Goal: Task Accomplishment & Management: Manage account settings

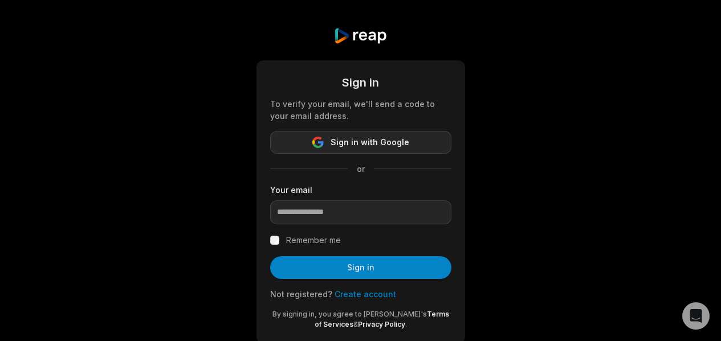
click at [349, 146] on span "Sign in with Google" at bounding box center [370, 143] width 79 height 14
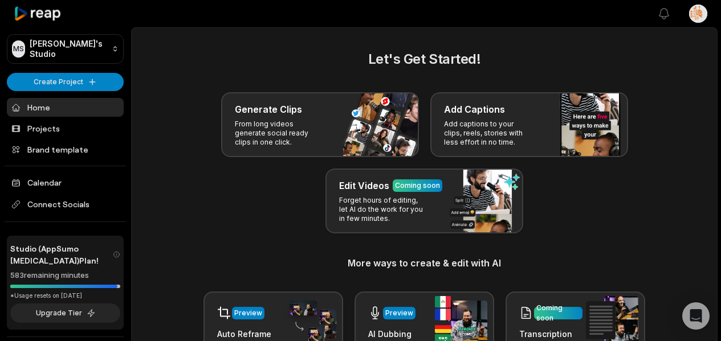
scroll to position [32, 0]
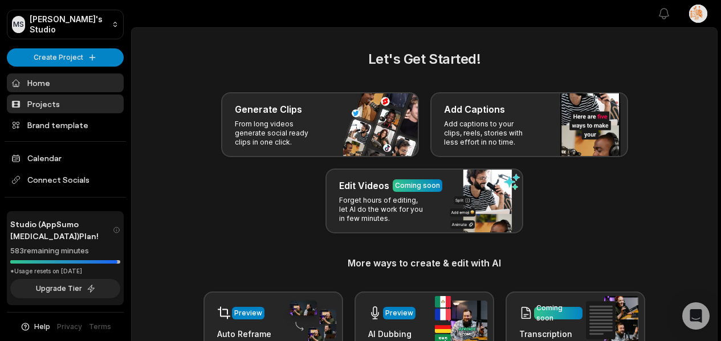
click at [58, 95] on link "Projects" at bounding box center [65, 104] width 117 height 19
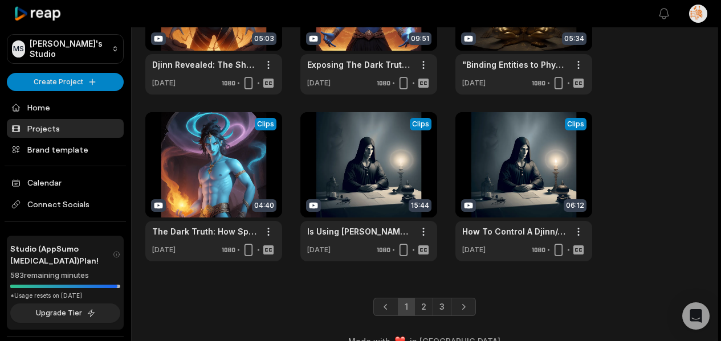
scroll to position [490, 0]
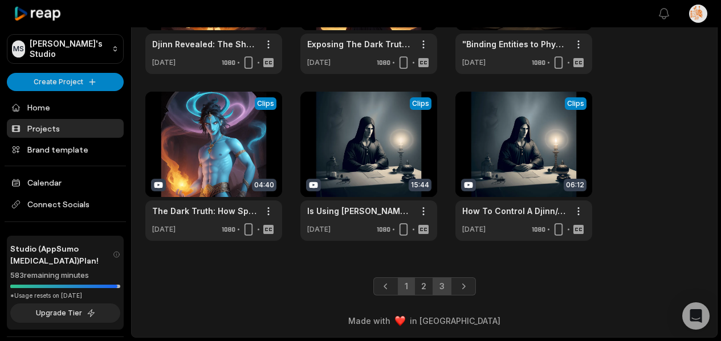
click at [437, 284] on link "3" at bounding box center [442, 287] width 19 height 18
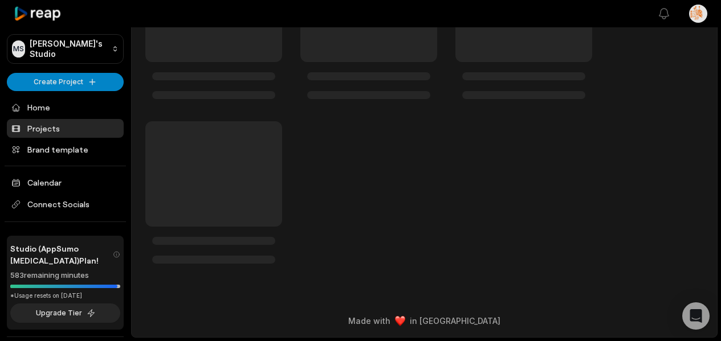
scroll to position [27, 0]
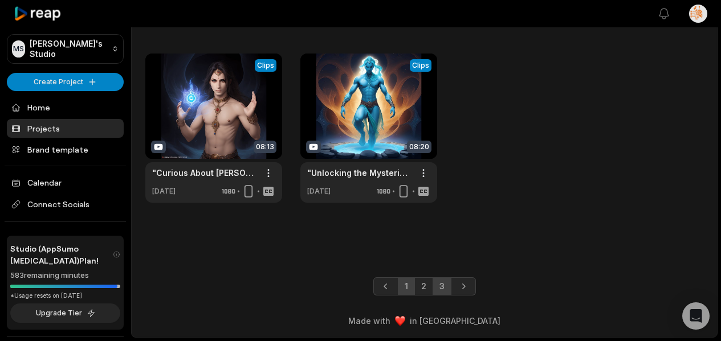
click at [411, 288] on link "1" at bounding box center [406, 287] width 17 height 18
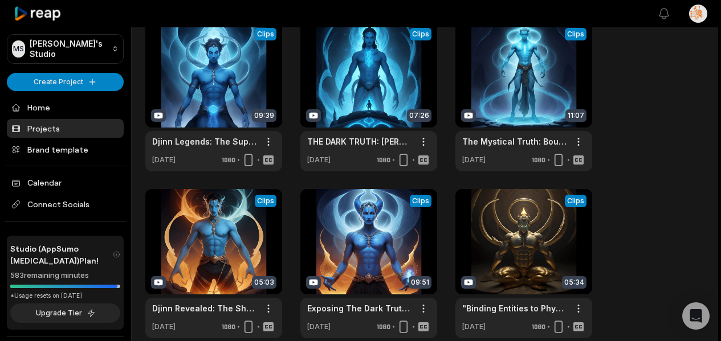
scroll to position [490, 0]
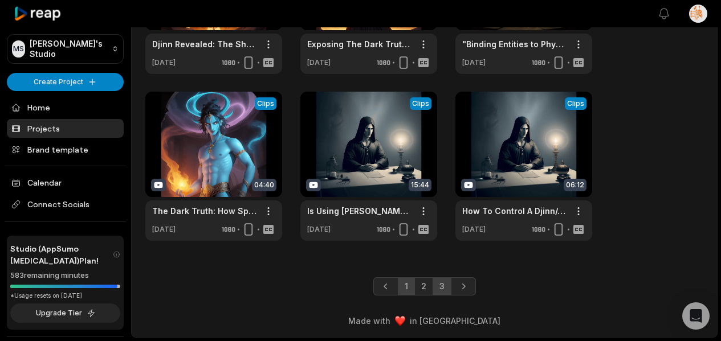
click at [439, 286] on link "3" at bounding box center [442, 287] width 19 height 18
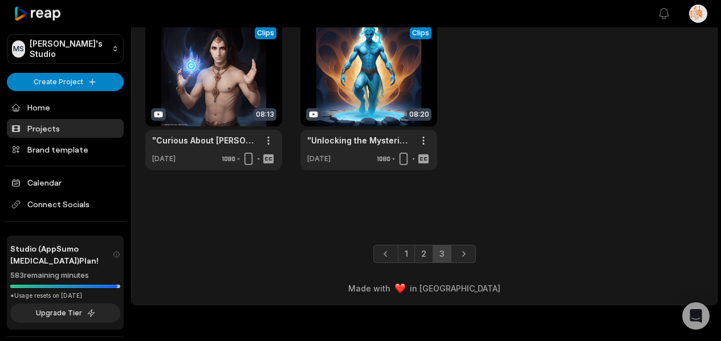
scroll to position [27, 0]
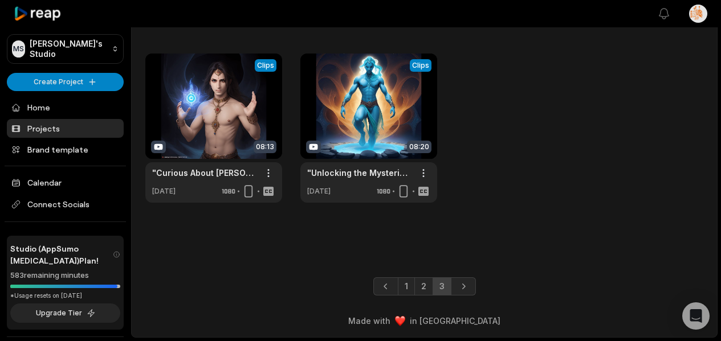
click at [425, 286] on link "2" at bounding box center [423, 287] width 19 height 18
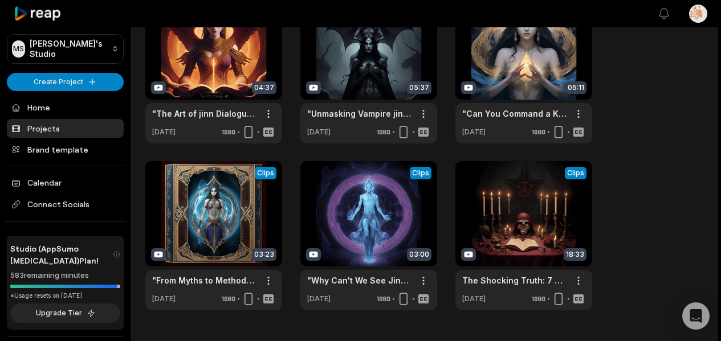
scroll to position [422, 0]
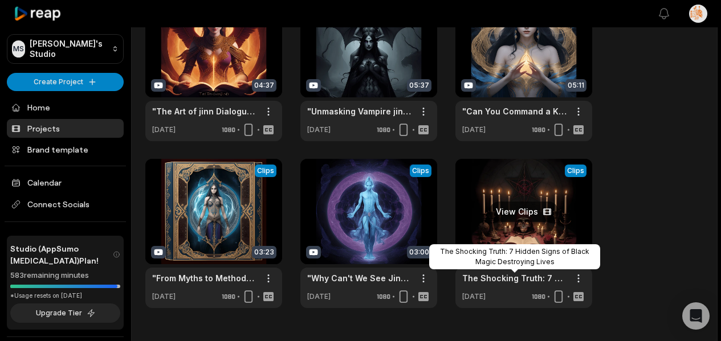
click at [508, 279] on link "The Shocking Truth: 7 Hidden Signs of Black Magic Destroying Lives" at bounding box center [514, 278] width 105 height 12
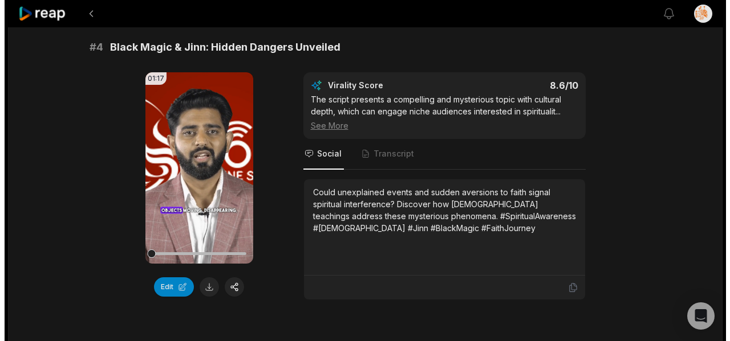
scroll to position [1095, 0]
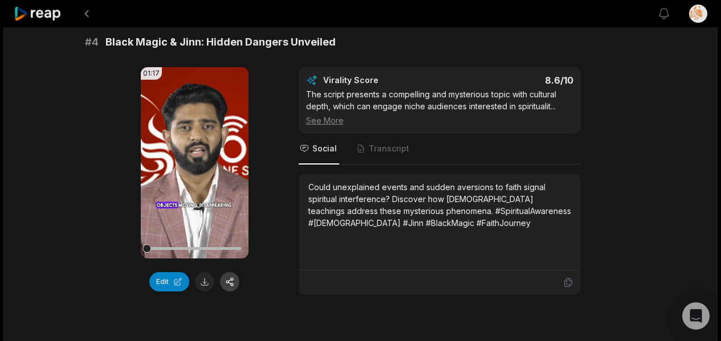
click at [231, 292] on button "button" at bounding box center [229, 281] width 19 height 19
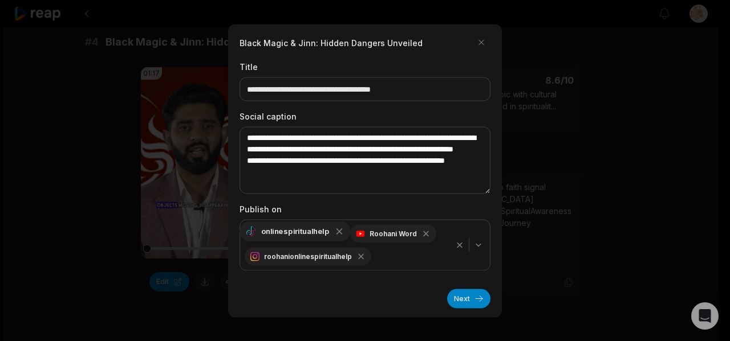
click at [336, 235] on icon "button" at bounding box center [339, 231] width 10 height 10
click at [323, 231] on icon "button" at bounding box center [324, 231] width 10 height 10
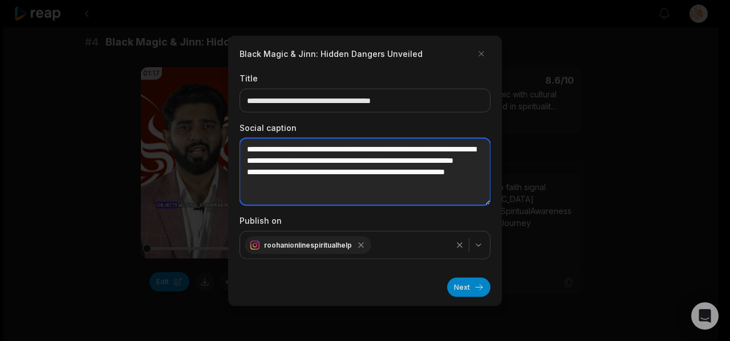
click at [370, 169] on textarea "**********" at bounding box center [364, 171] width 251 height 67
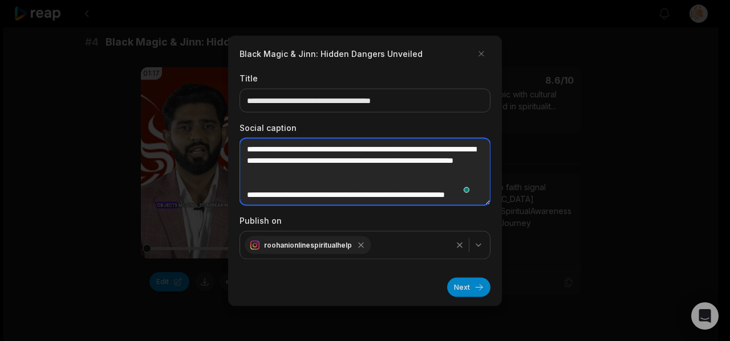
paste textarea "**********"
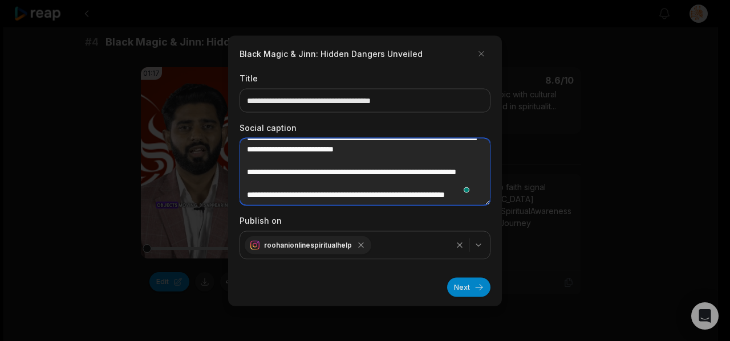
scroll to position [44, 0]
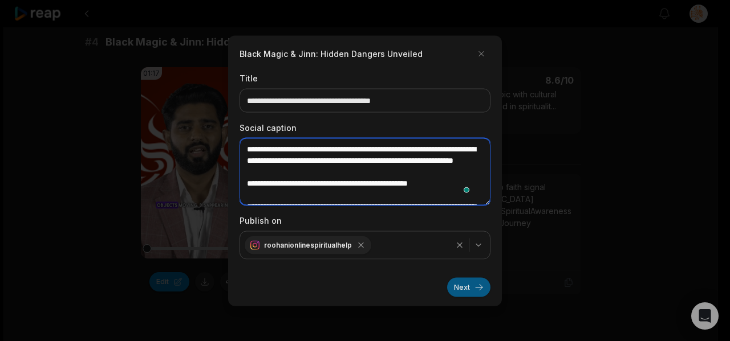
type textarea "**********"
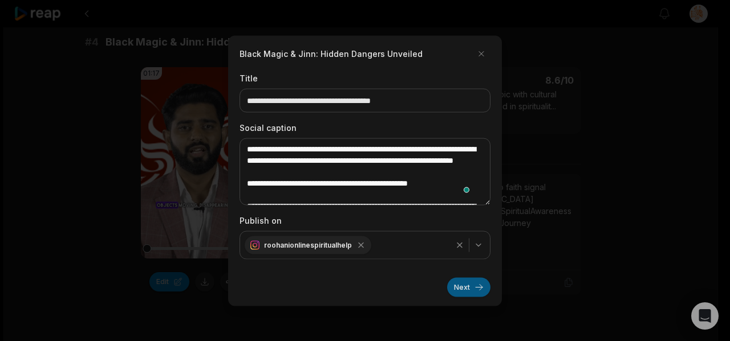
click at [471, 292] on button "Next" at bounding box center [468, 287] width 43 height 19
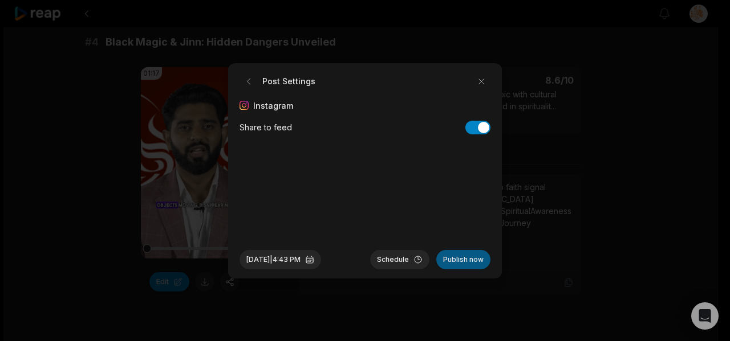
click at [464, 261] on button "Publish now" at bounding box center [463, 259] width 54 height 19
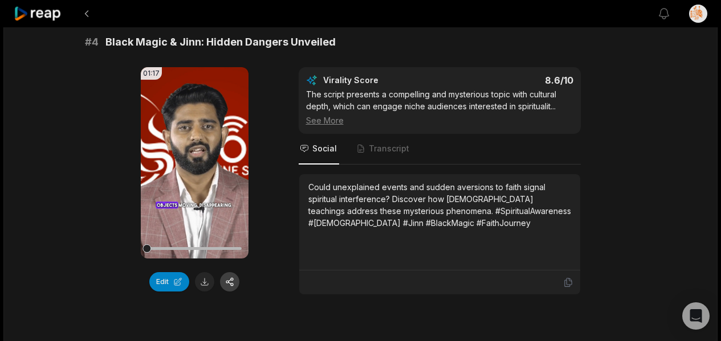
click at [231, 291] on button "button" at bounding box center [229, 281] width 19 height 19
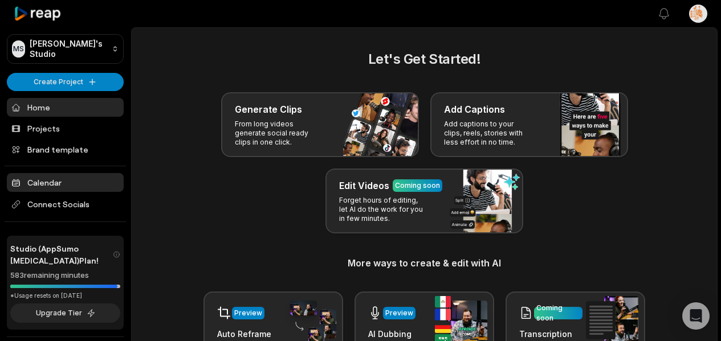
click at [56, 176] on link "Calendar" at bounding box center [65, 182] width 117 height 19
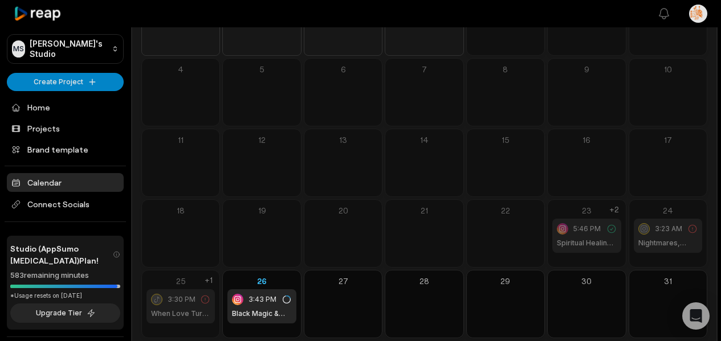
scroll to position [144, 0]
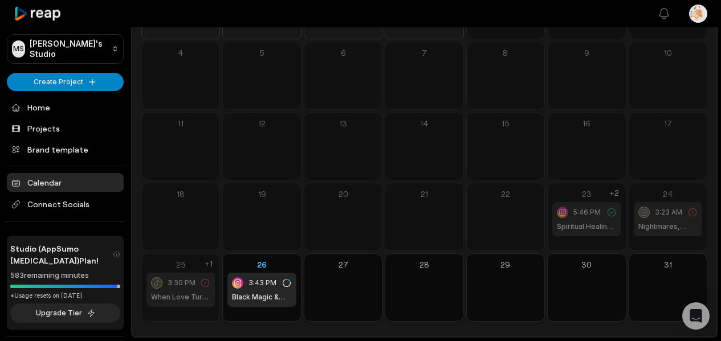
click at [658, 222] on h1 "Nightmares, [MEDICAL_DATA] & Black Magic" at bounding box center [667, 227] width 59 height 10
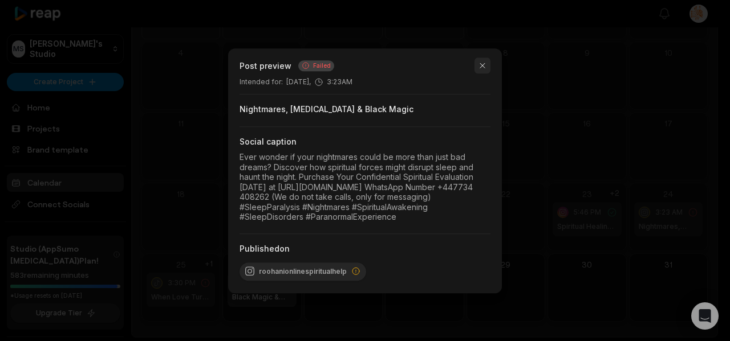
click at [482, 58] on button "button" at bounding box center [482, 66] width 16 height 16
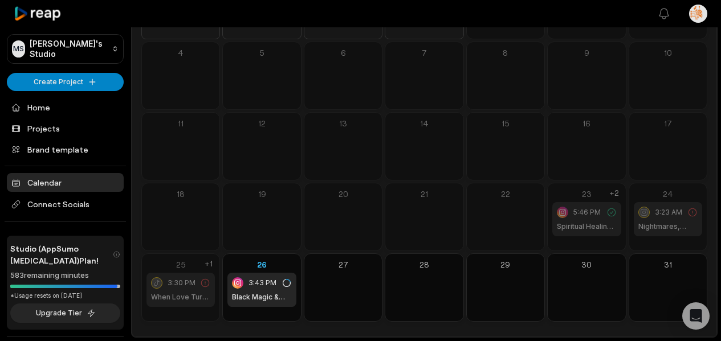
click at [595, 213] on span "5:46 PM" at bounding box center [586, 212] width 27 height 10
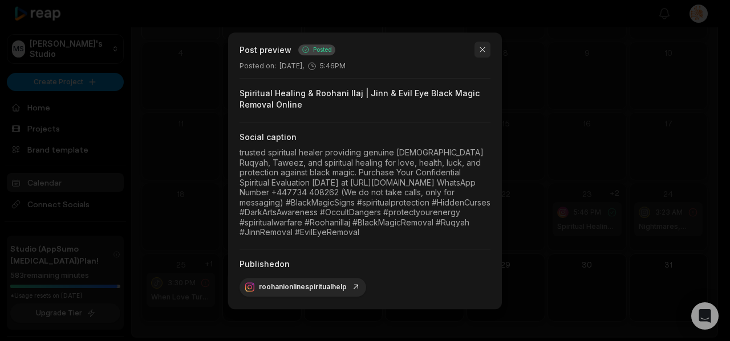
click at [484, 43] on button "button" at bounding box center [482, 50] width 16 height 16
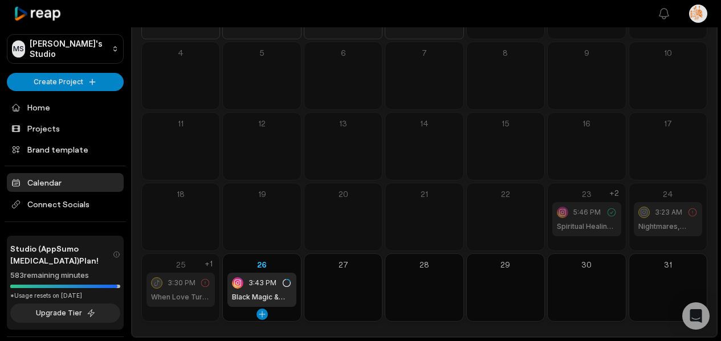
click at [270, 288] on span "3:43 PM" at bounding box center [263, 283] width 28 height 10
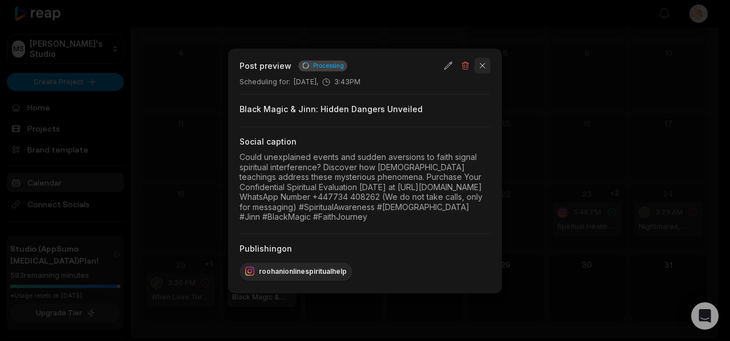
click at [483, 58] on button "button" at bounding box center [482, 66] width 16 height 16
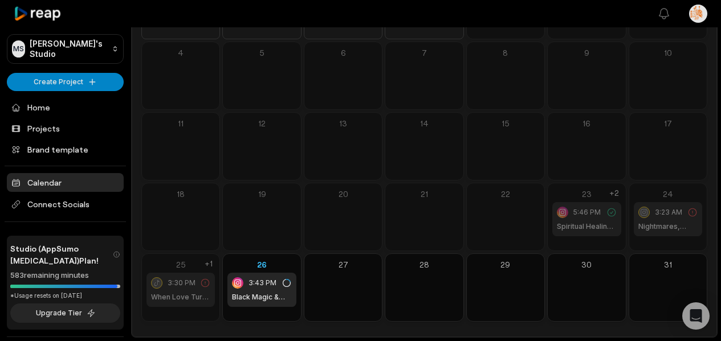
click at [173, 294] on h1 "When Love Turns Cold Overnight: Why" at bounding box center [180, 297] width 59 height 10
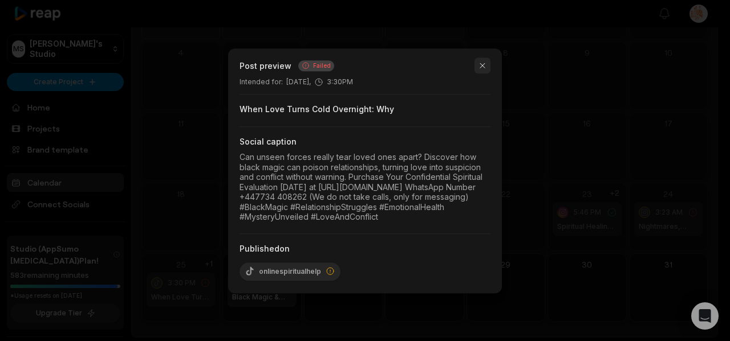
click at [480, 59] on button "button" at bounding box center [482, 66] width 16 height 16
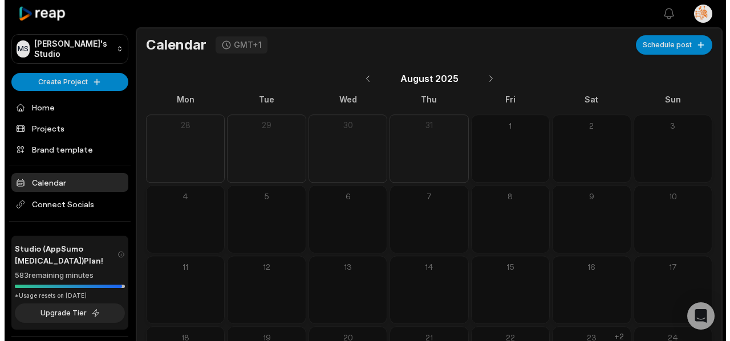
scroll to position [144, 0]
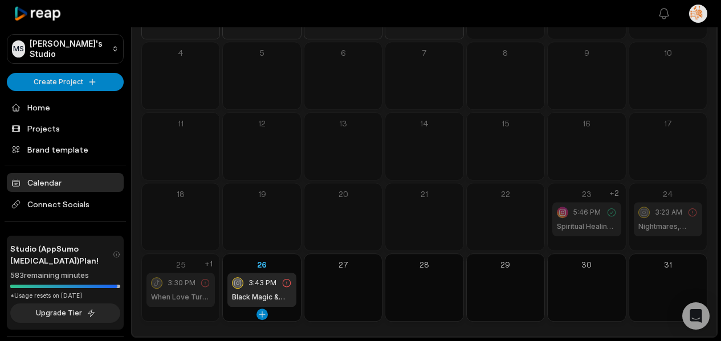
click at [287, 281] on icon at bounding box center [287, 283] width 10 height 10
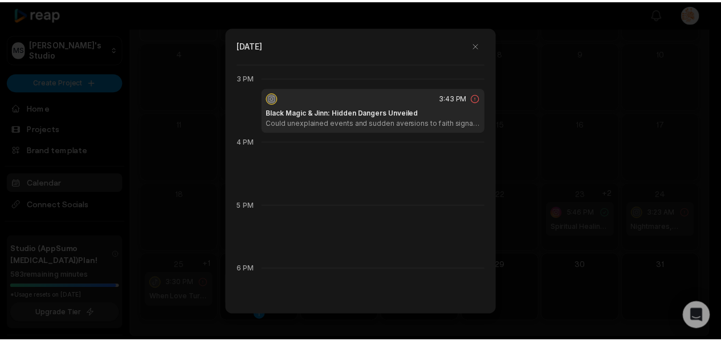
scroll to position [958, 0]
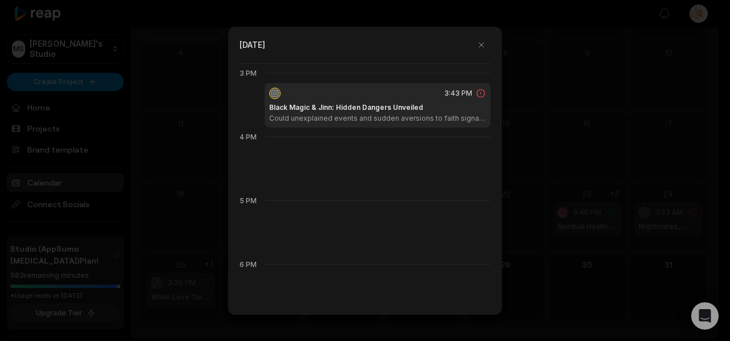
click at [392, 104] on h1 "Black Magic & Jinn: Hidden Dangers Unveiled" at bounding box center [346, 108] width 154 height 10
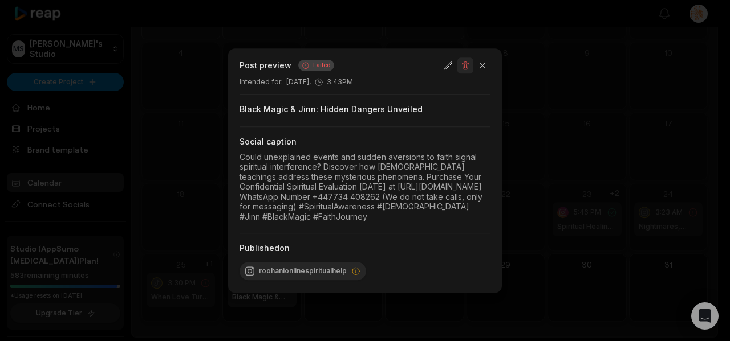
click at [466, 58] on button "button" at bounding box center [465, 66] width 16 height 16
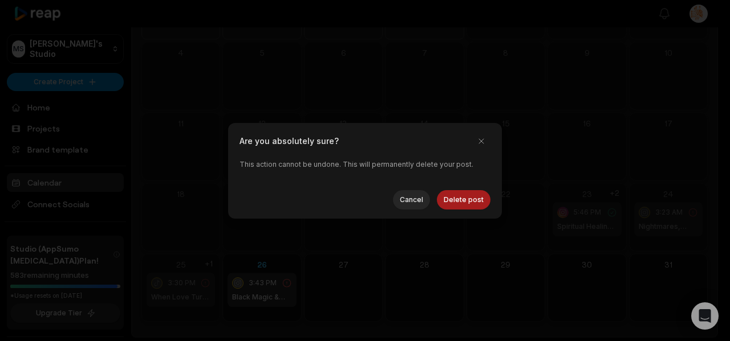
click at [459, 198] on button "Delete post" at bounding box center [464, 199] width 54 height 19
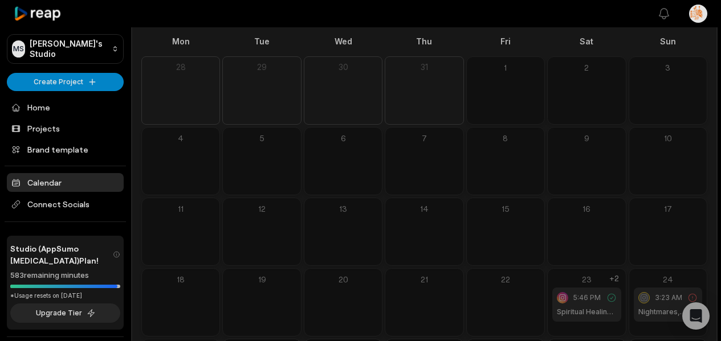
scroll to position [144, 0]
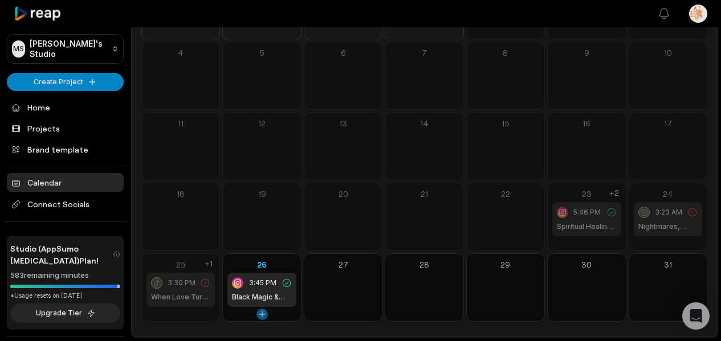
click at [261, 314] on button at bounding box center [261, 314] width 11 height 11
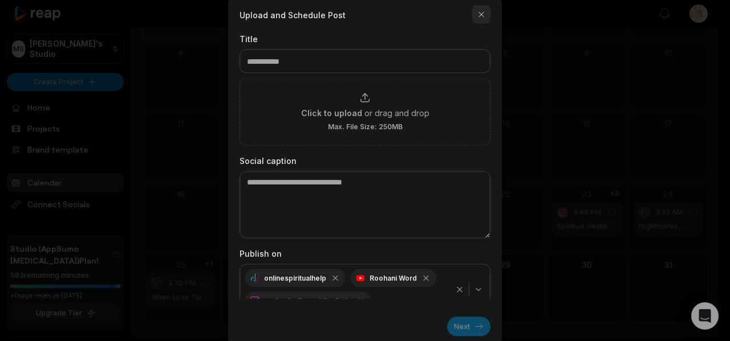
click at [480, 17] on button "button" at bounding box center [481, 14] width 18 height 18
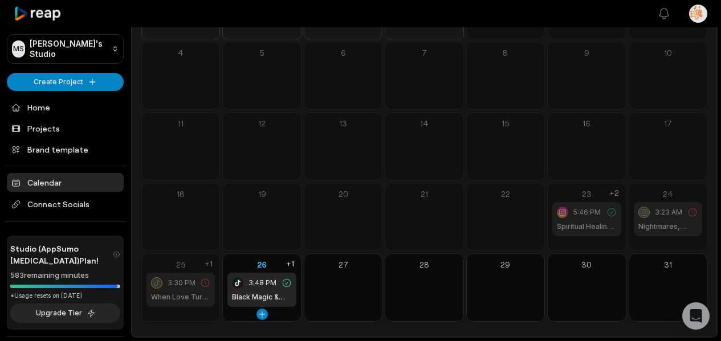
click at [262, 292] on div "3:48 PM Black Magic & Jinn: Hidden Dangers Unveiled" at bounding box center [261, 290] width 68 height 34
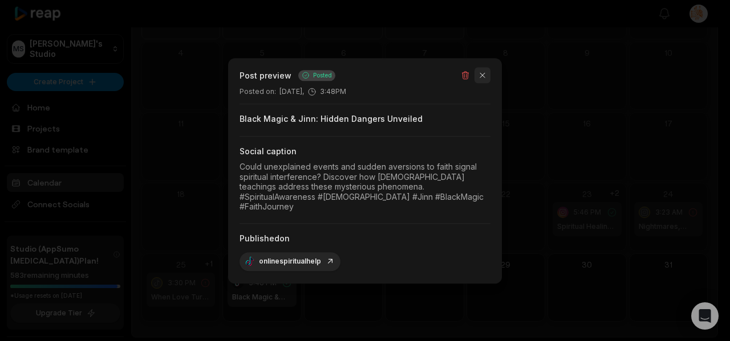
click at [482, 78] on button "button" at bounding box center [482, 75] width 16 height 16
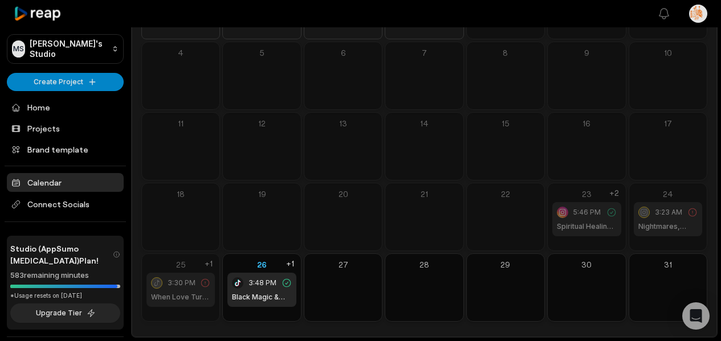
click at [178, 282] on span "3:30 PM" at bounding box center [182, 283] width 28 height 10
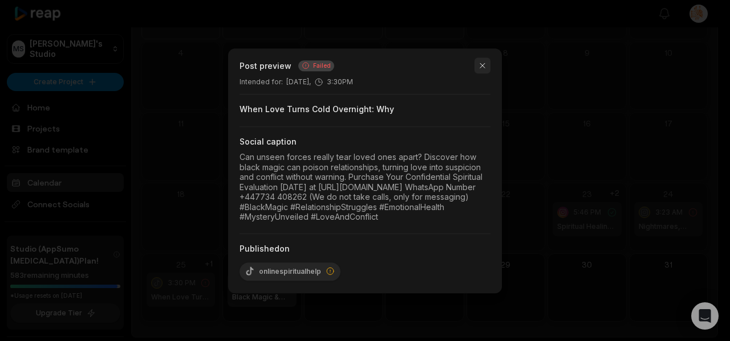
click at [483, 58] on button "button" at bounding box center [482, 66] width 16 height 16
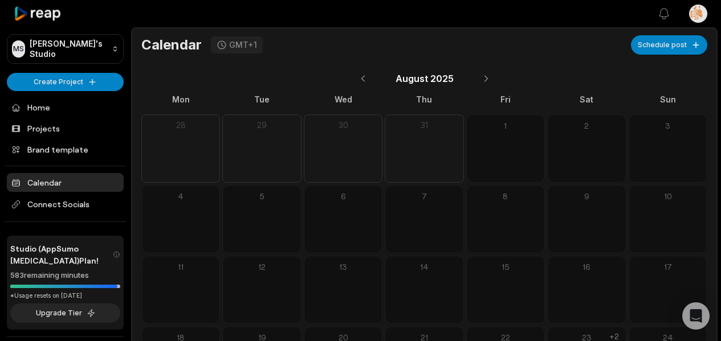
scroll to position [119, 0]
